Goal: Information Seeking & Learning: Learn about a topic

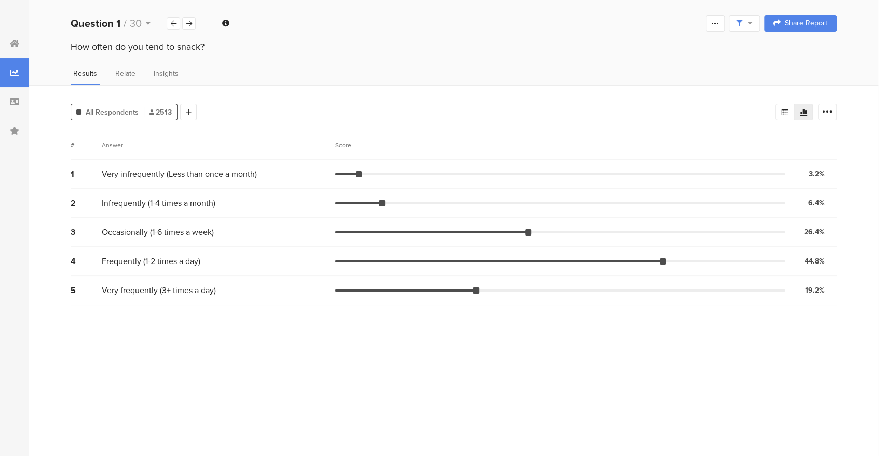
drag, startPoint x: 0, startPoint y: 0, endPoint x: 646, endPoint y: 36, distance: 647.0
click at [646, 36] on div "Welcome page 1 How often do you tend to snack? 2 What's the first thing that co…" at bounding box center [453, 23] width 849 height 33
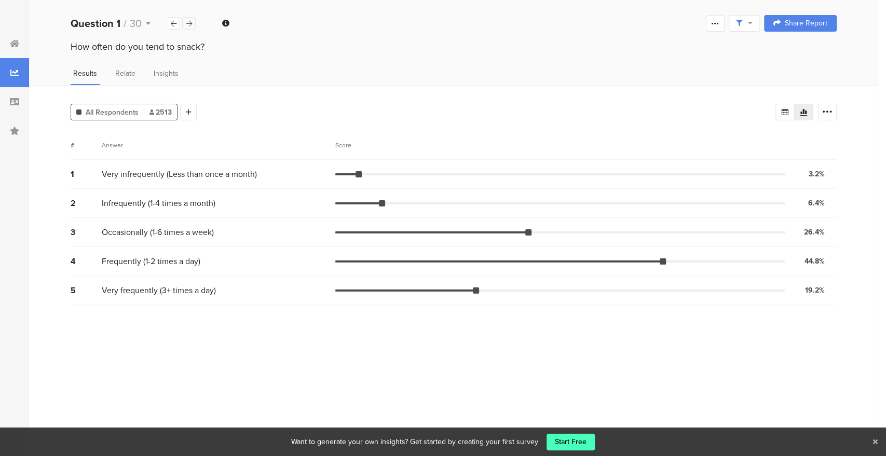
click at [191, 22] on icon at bounding box center [189, 23] width 6 height 7
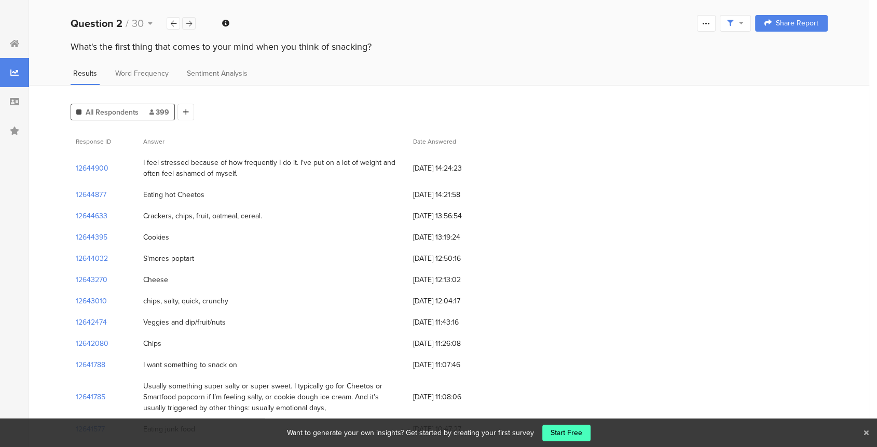
click at [189, 22] on icon at bounding box center [189, 23] width 6 height 7
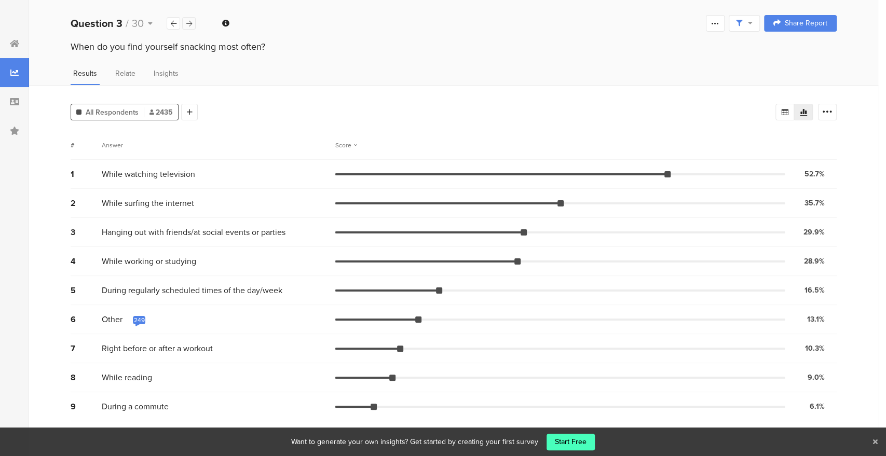
click at [191, 24] on icon at bounding box center [189, 23] width 6 height 7
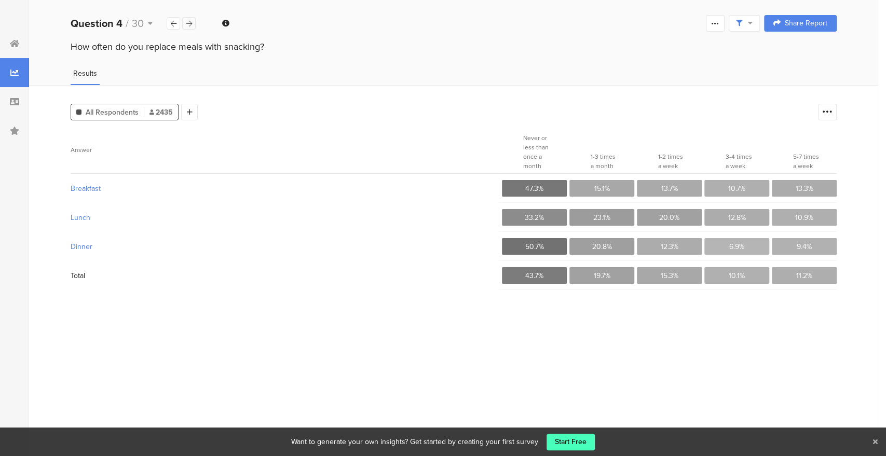
click at [191, 24] on icon at bounding box center [189, 23] width 6 height 7
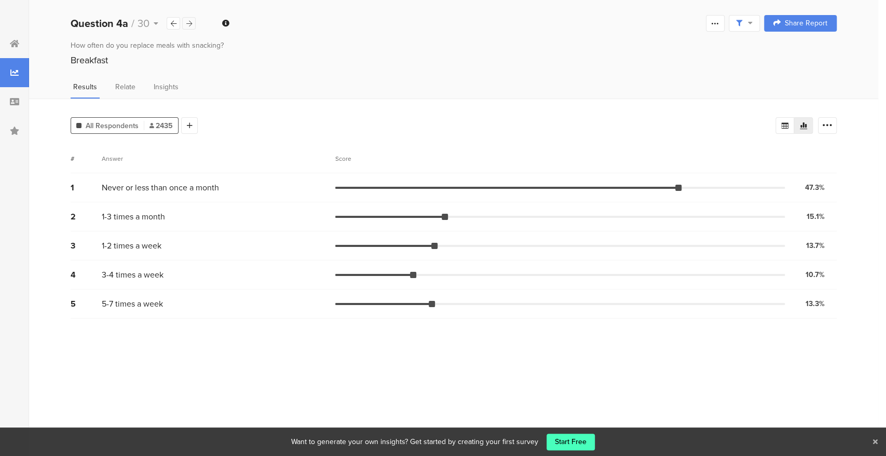
click at [186, 23] on icon at bounding box center [189, 23] width 6 height 7
click at [187, 23] on icon at bounding box center [189, 23] width 6 height 7
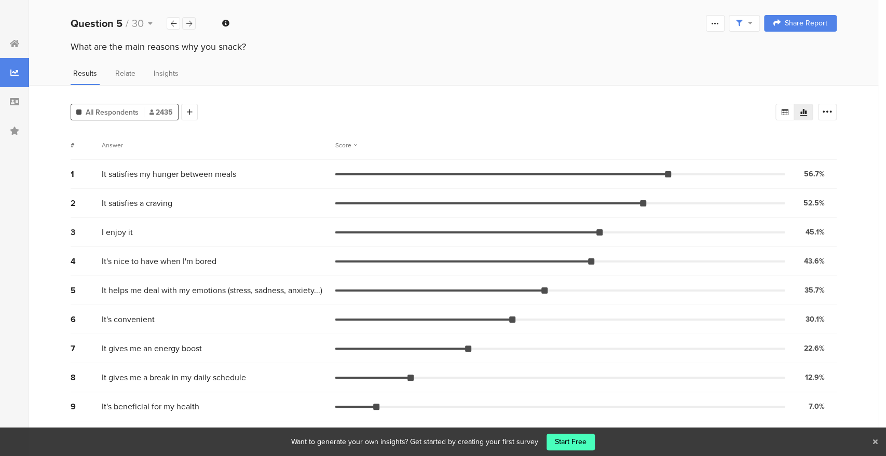
click at [190, 20] on icon at bounding box center [189, 23] width 6 height 7
